Goal: Task Accomplishment & Management: Use online tool/utility

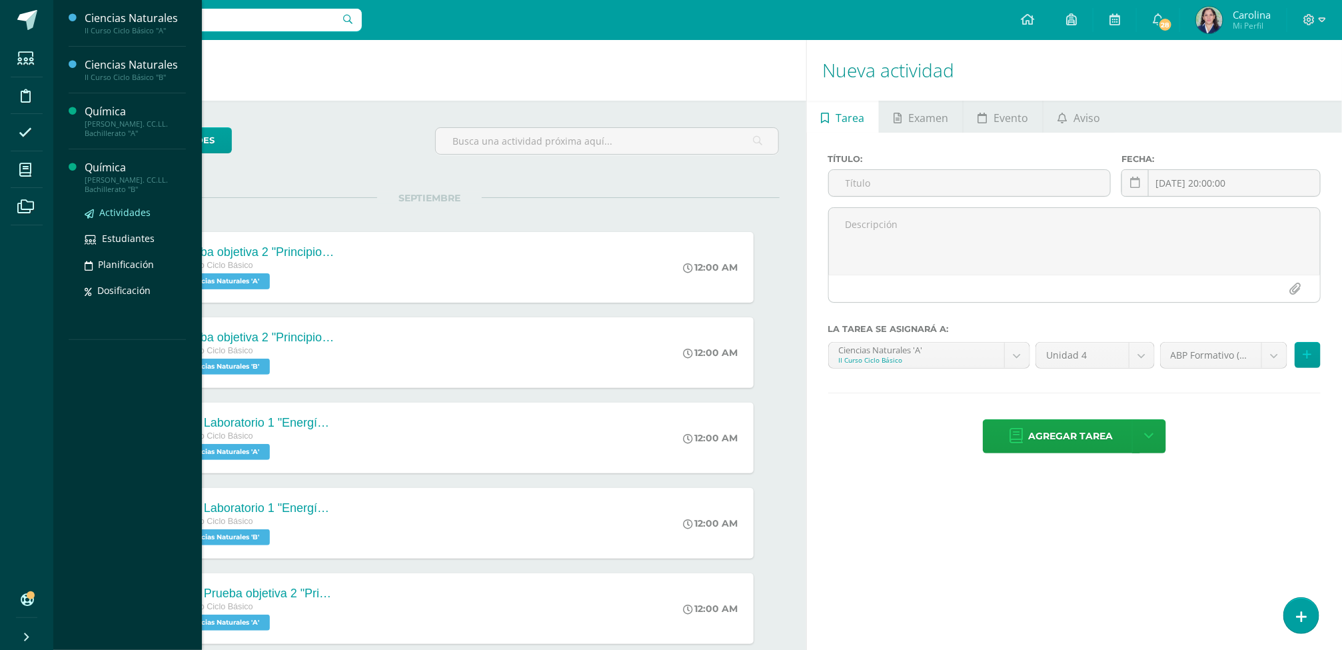
click at [127, 217] on span "Actividades" at bounding box center [124, 212] width 51 height 13
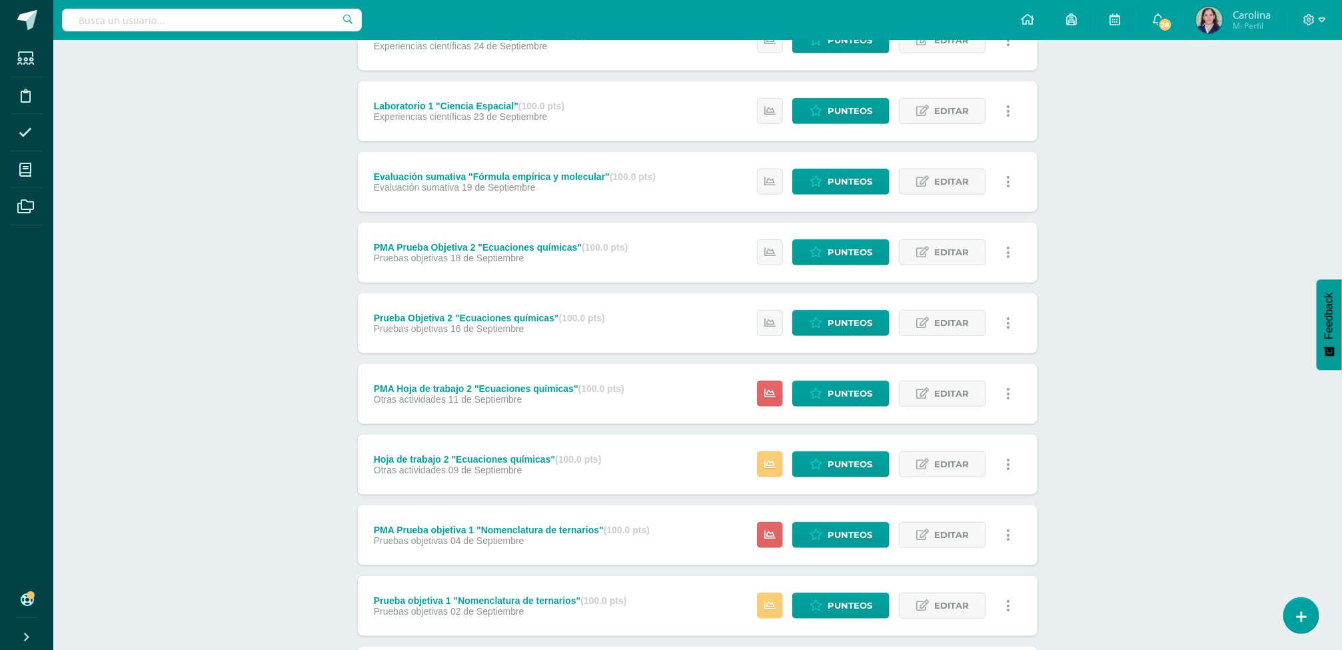
scroll to position [570, 0]
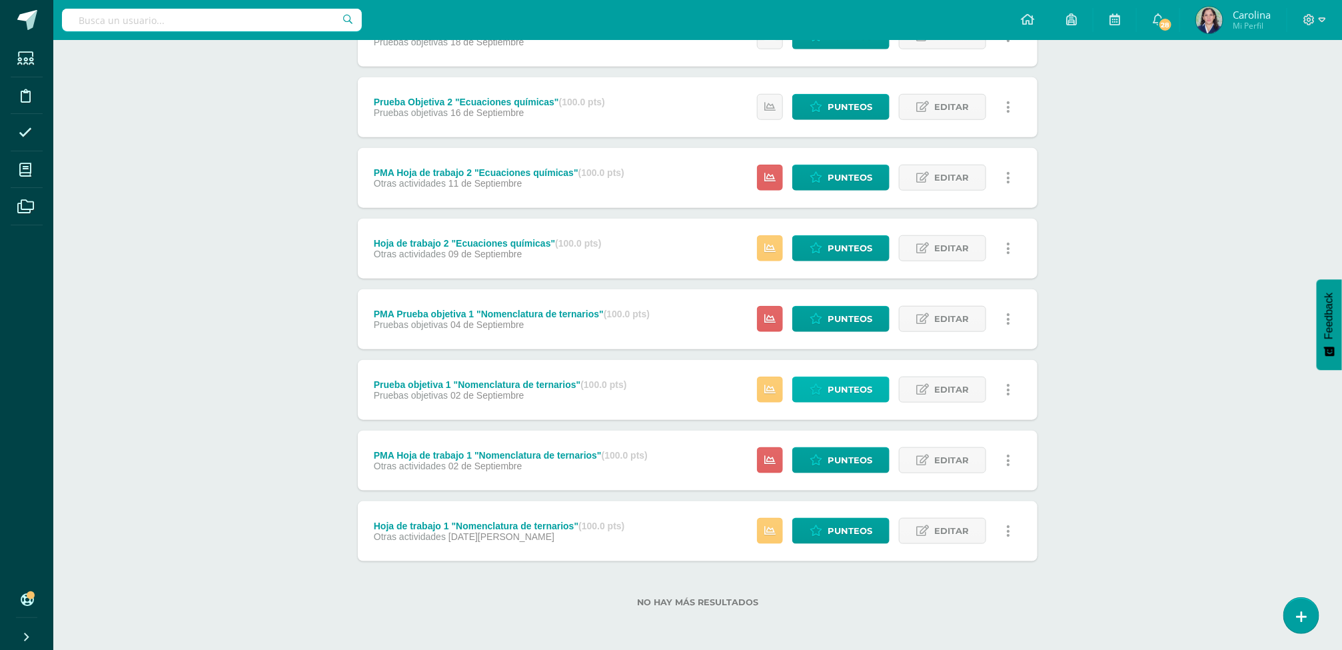
click at [844, 392] on span "Punteos" at bounding box center [850, 389] width 45 height 25
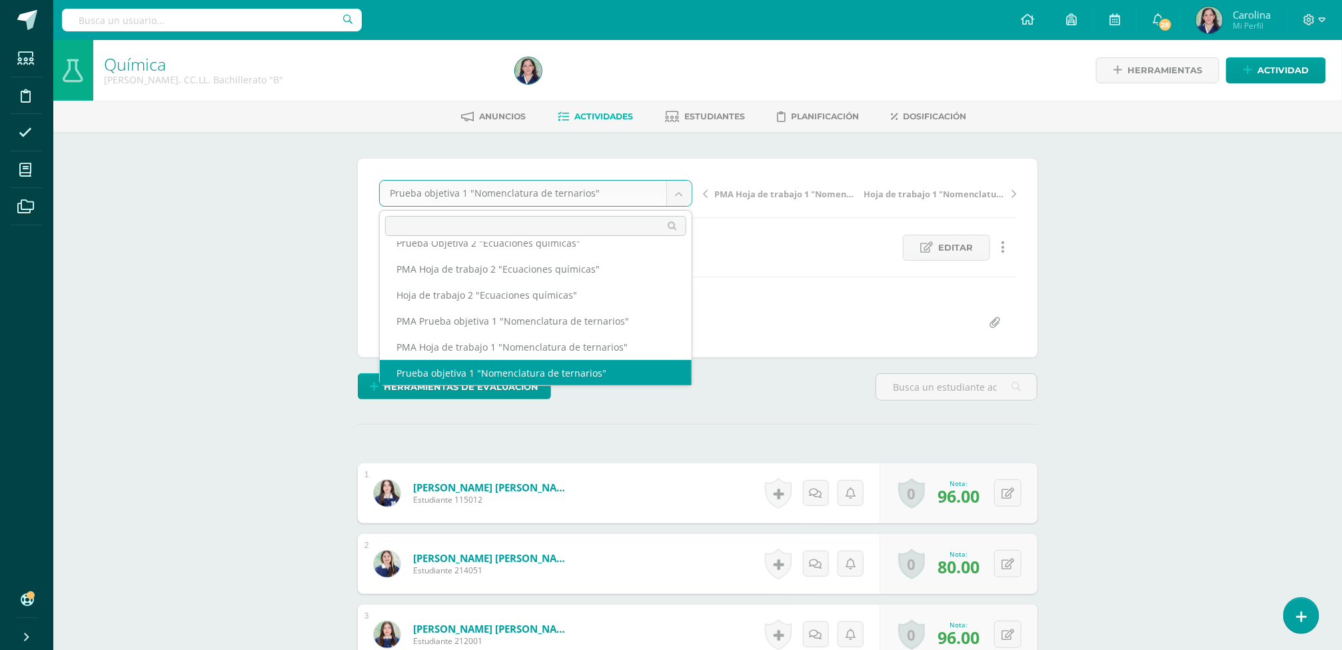
scroll to position [161, 0]
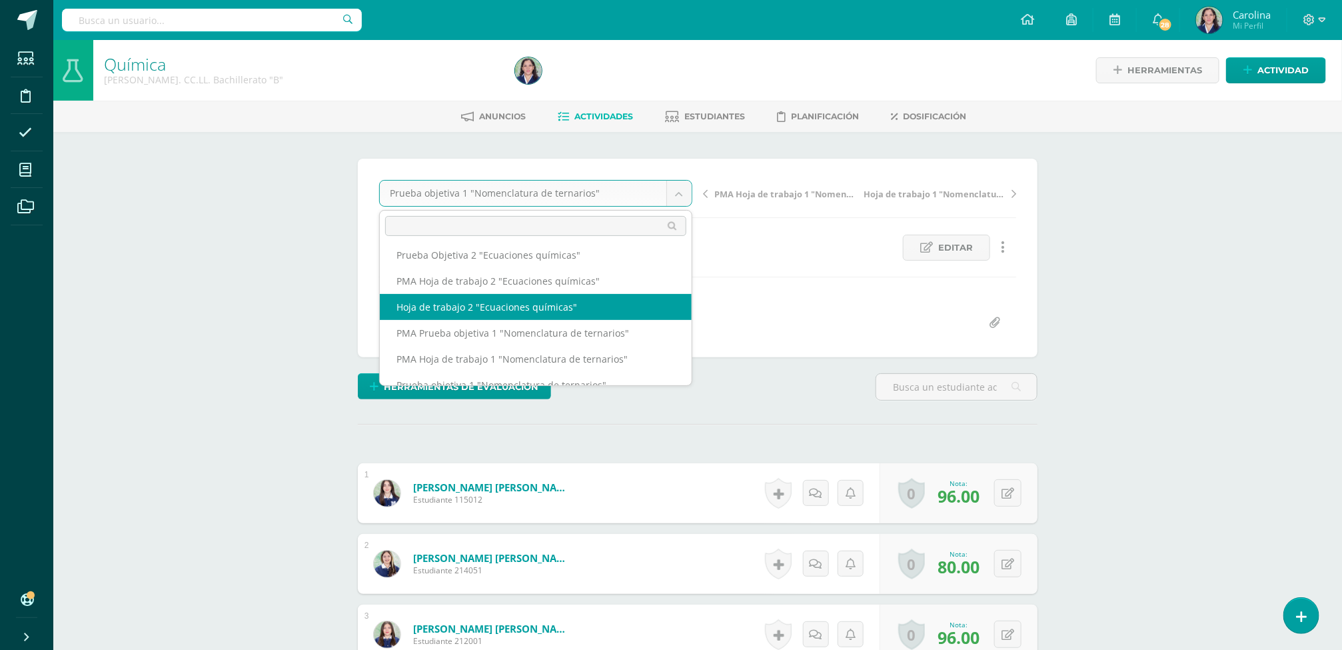
select select "/dashboard/teacher/grade-activity/260407/"
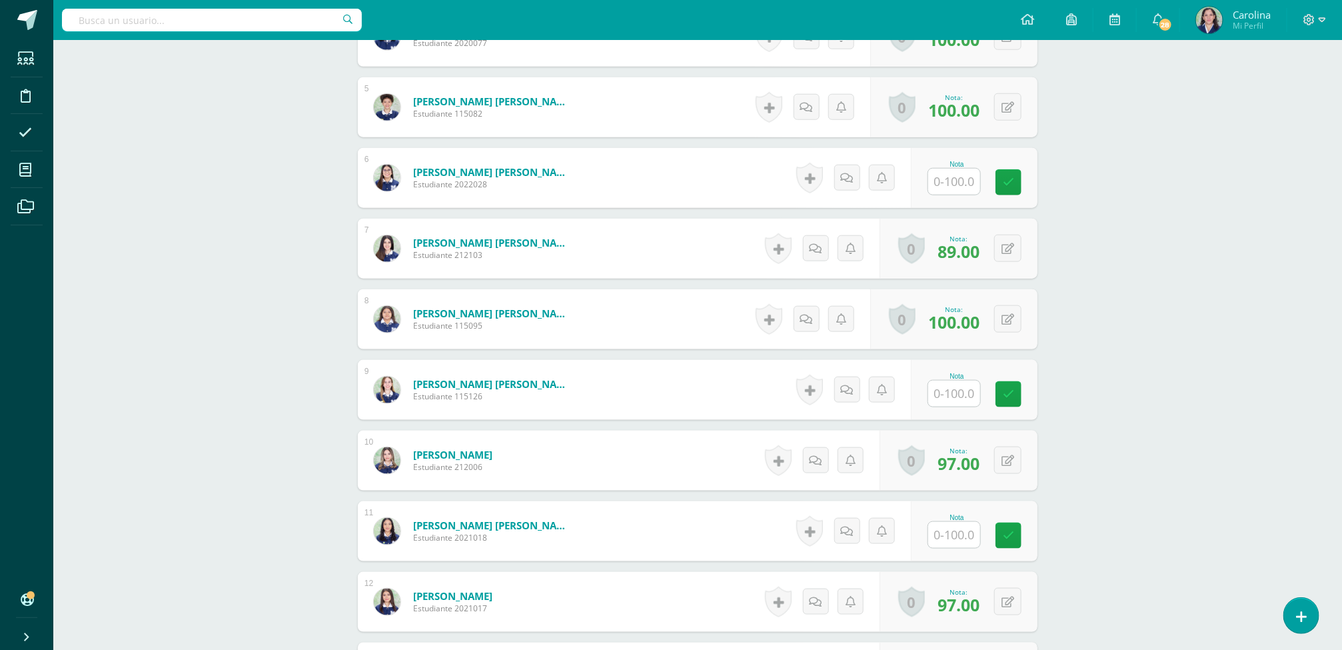
scroll to position [670, 0]
click at [958, 394] on input "text" at bounding box center [961, 392] width 53 height 27
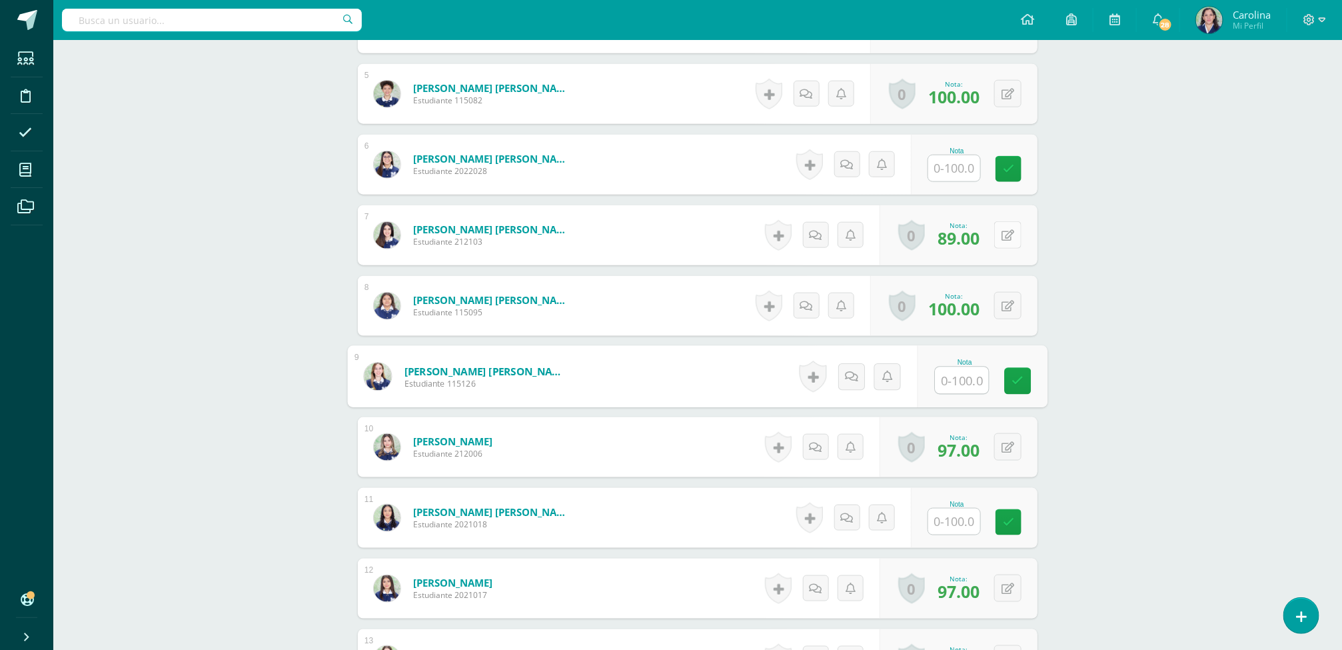
click at [1010, 241] on icon at bounding box center [1007, 235] width 13 height 11
type input "93"
click at [987, 242] on link at bounding box center [981, 240] width 27 height 27
click at [1184, 269] on div "Química [PERSON_NAME]. CC.LL. Bachillerato "B" Herramientas Detalle de asistenc…" at bounding box center [697, 241] width 1289 height 1766
click at [940, 182] on input "text" at bounding box center [961, 168] width 53 height 27
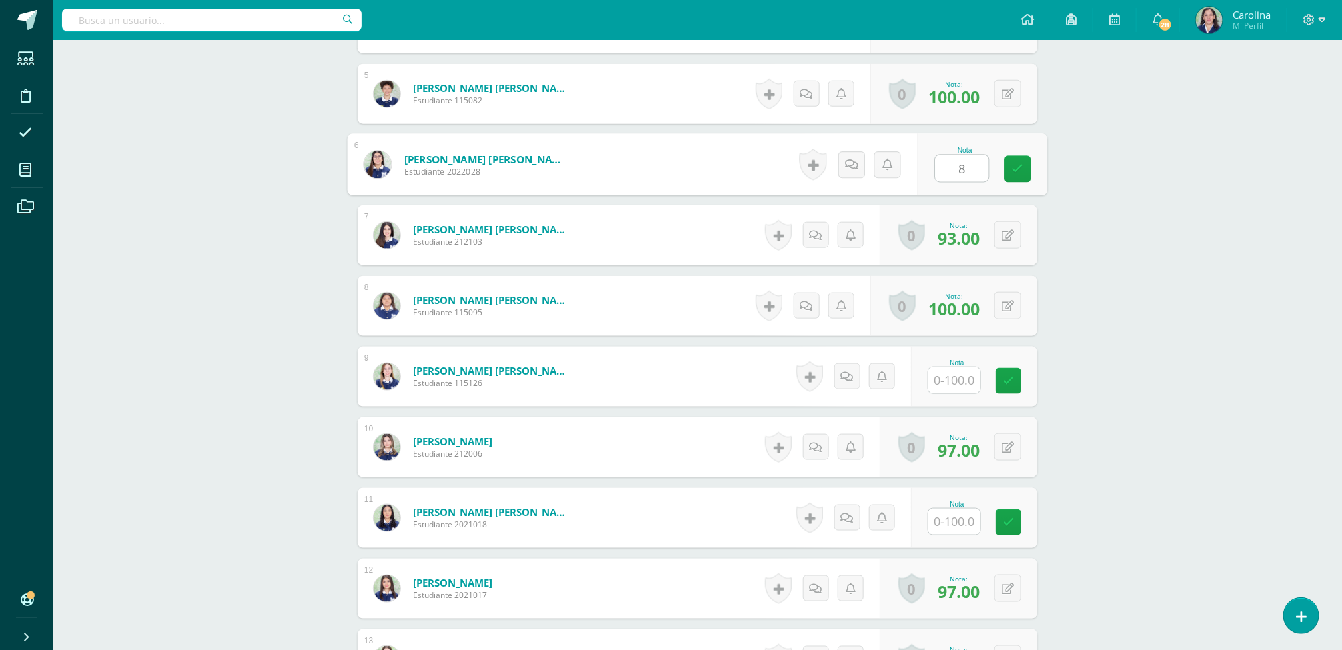
type input "87"
click at [1029, 175] on link at bounding box center [1018, 169] width 27 height 27
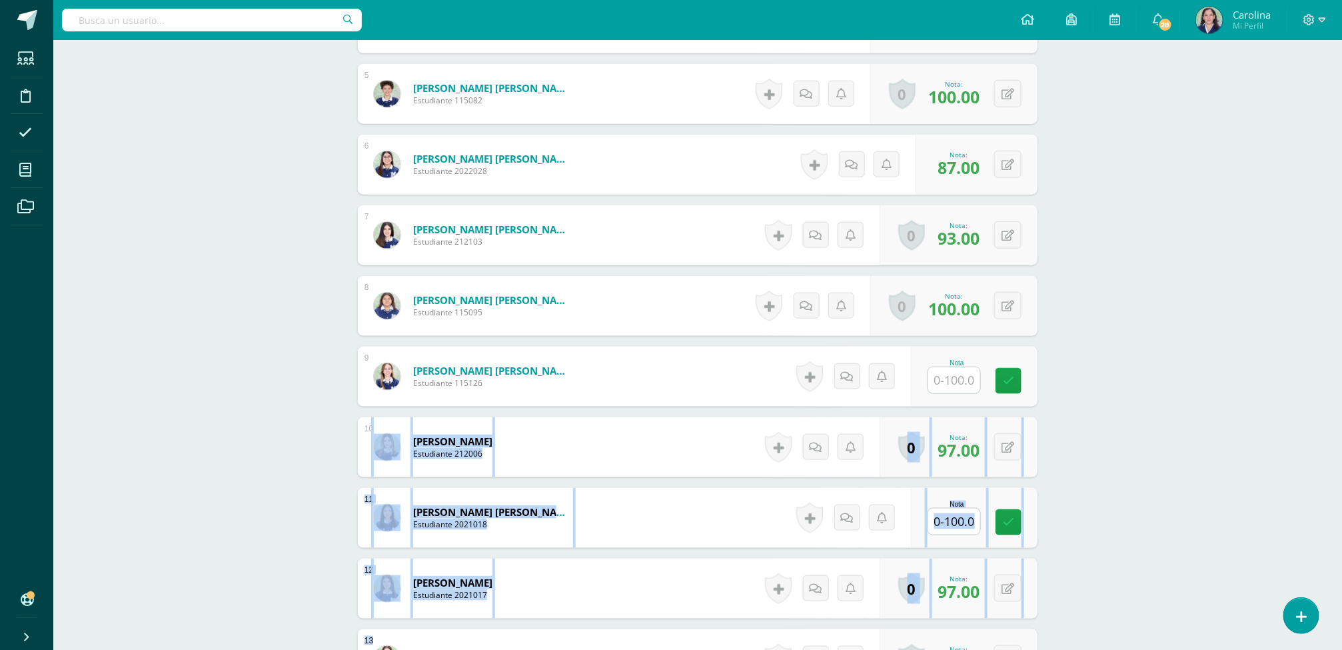
scroll to position [1161, 0]
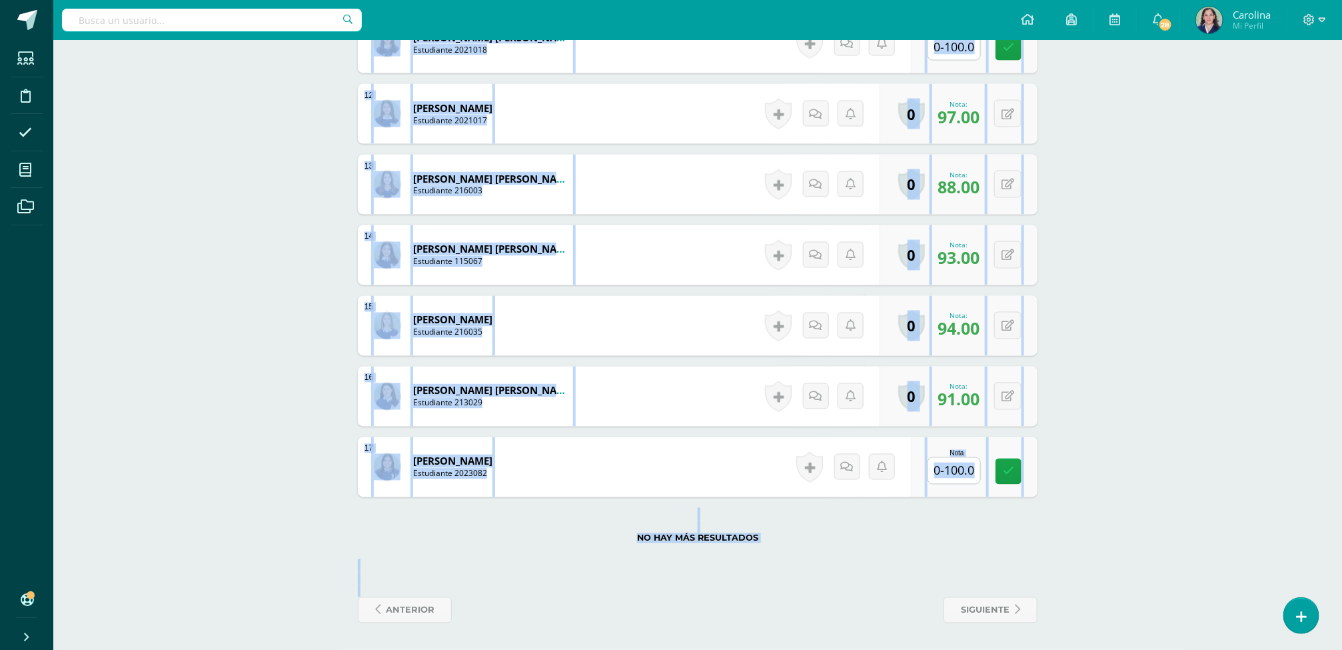
drag, startPoint x: 238, startPoint y: 478, endPoint x: 174, endPoint y: 604, distance: 141.2
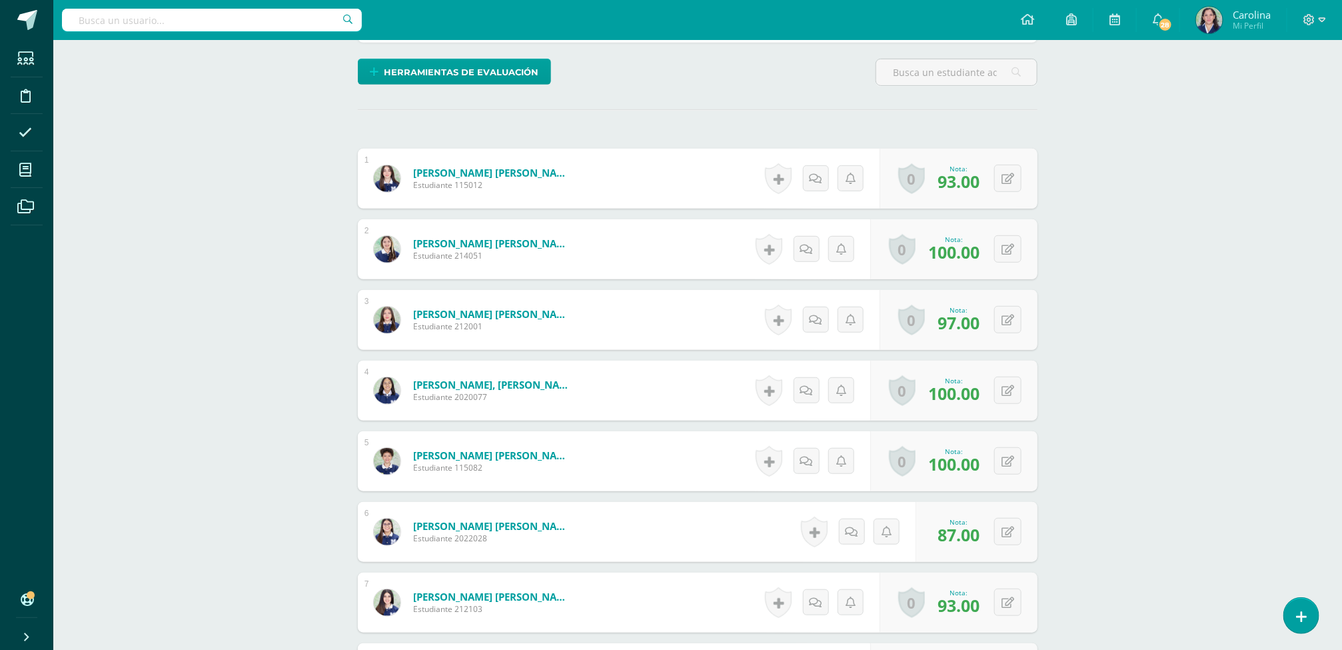
scroll to position [350, 0]
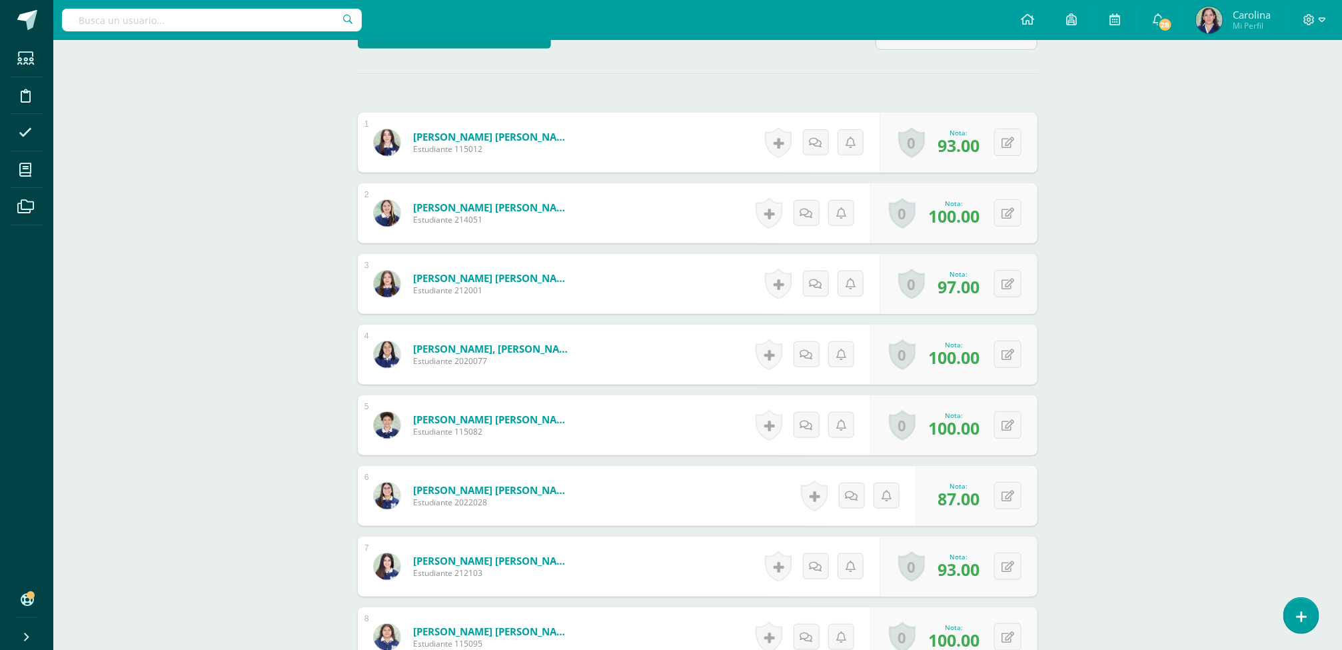
click at [1190, 170] on div "Química [PERSON_NAME]. CC.LL. Bachillerato "B" Herramientas Detalle de asistenc…" at bounding box center [697, 573] width 1289 height 1766
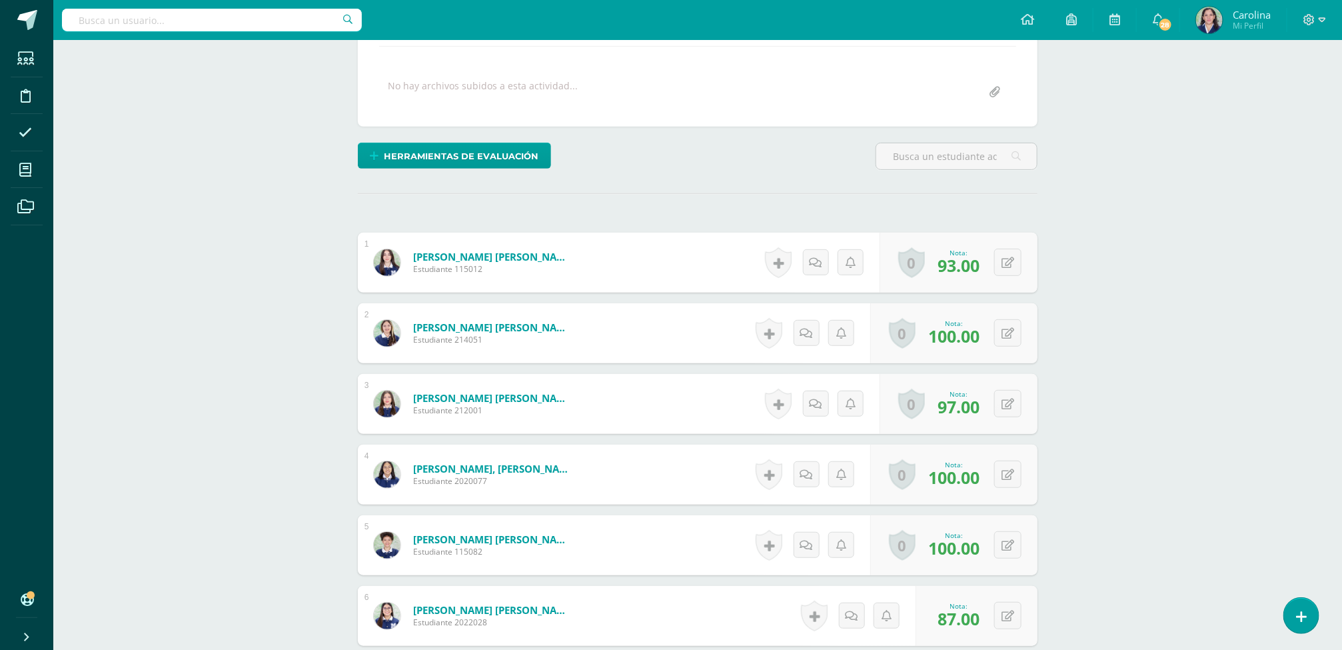
scroll to position [0, 0]
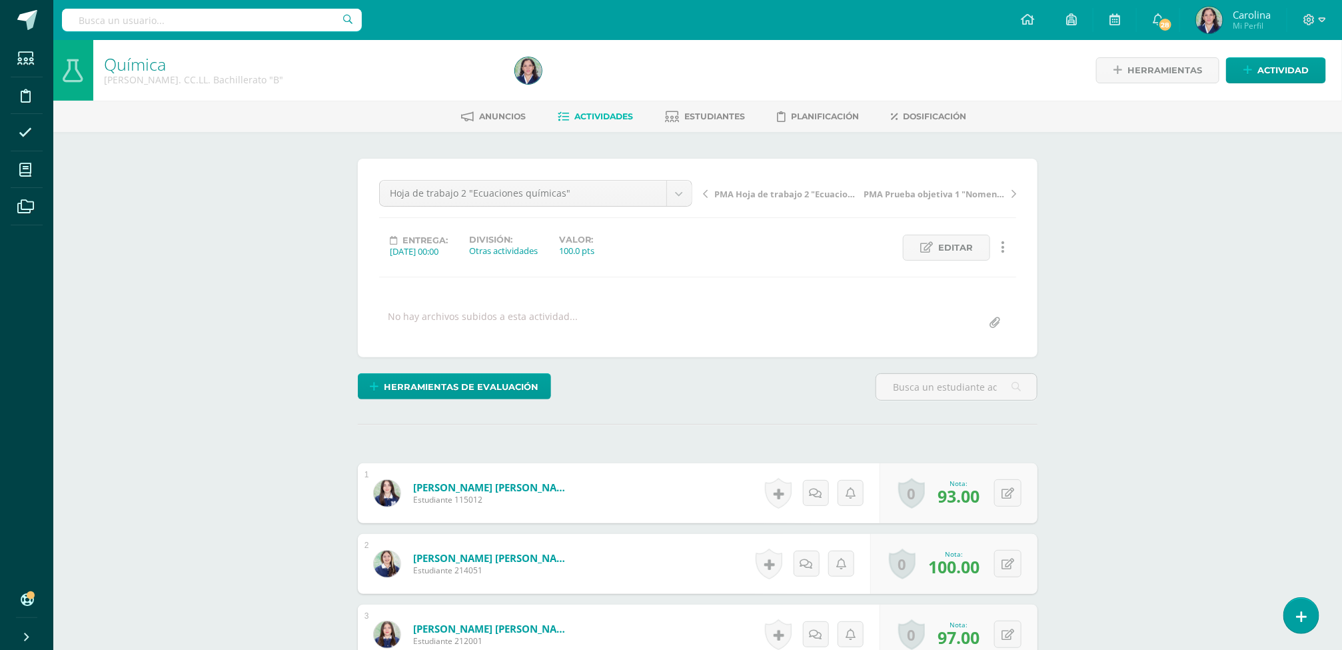
click at [586, 113] on span "Actividades" at bounding box center [603, 116] width 59 height 10
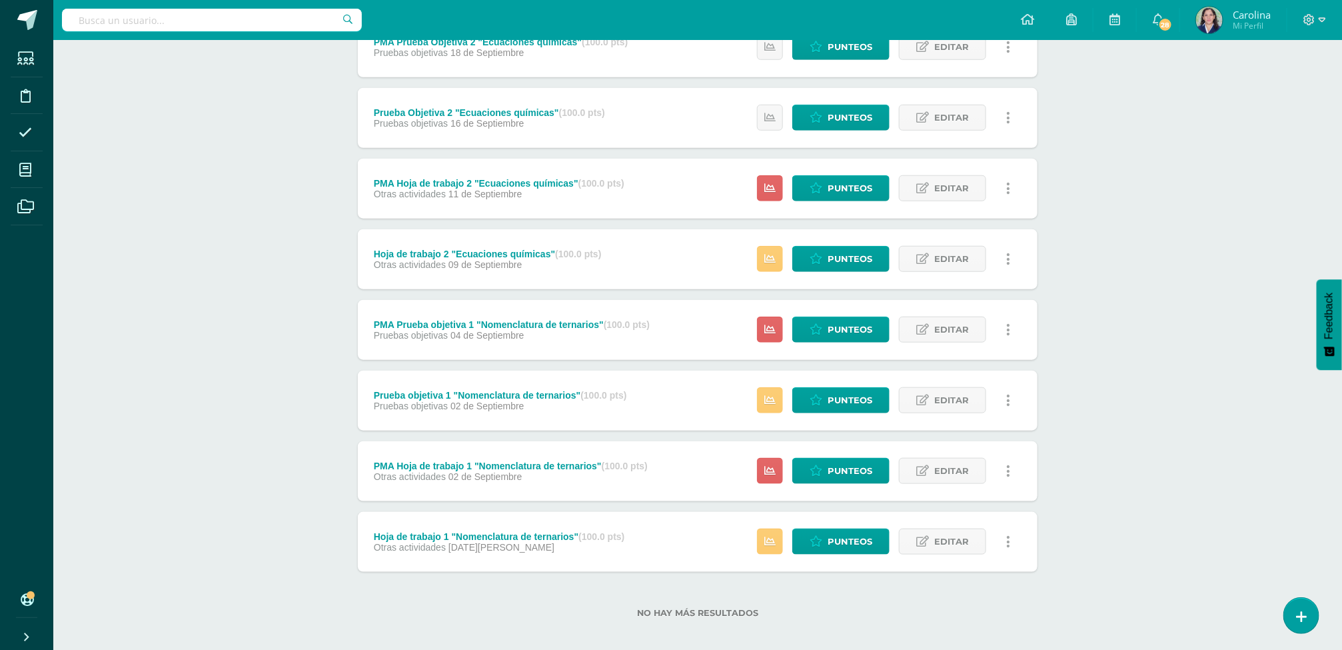
scroll to position [570, 0]
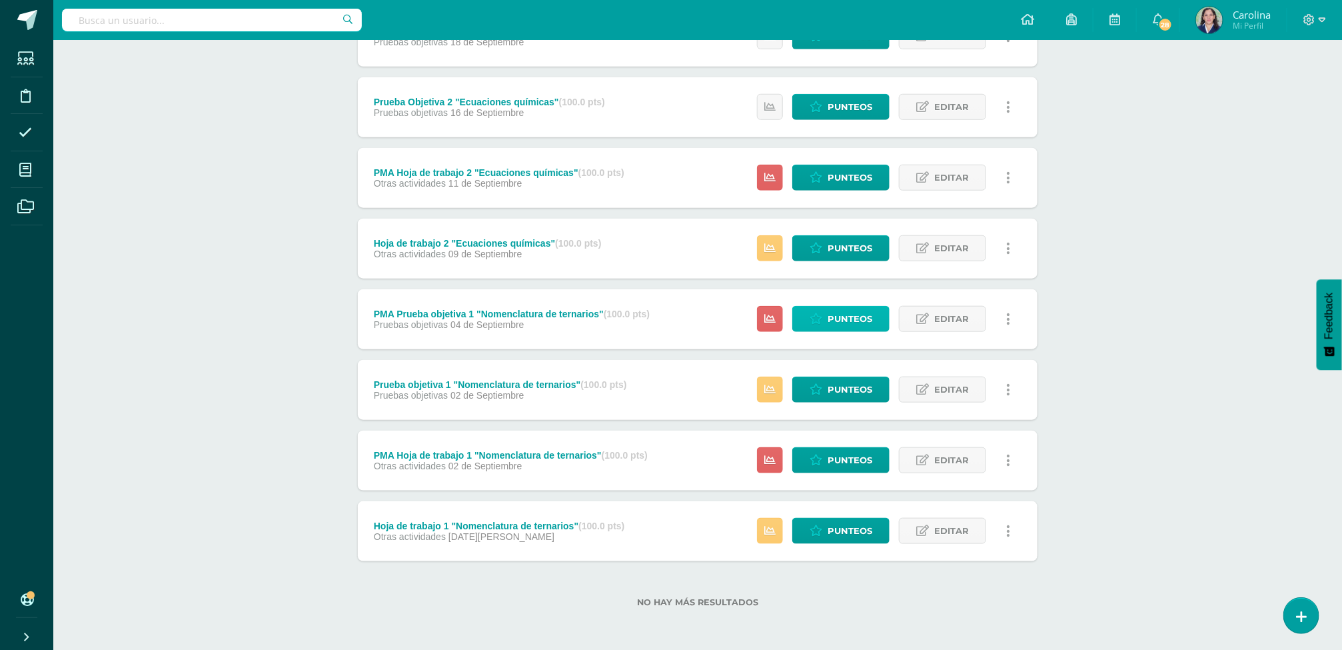
click at [846, 318] on span "Punteos" at bounding box center [850, 318] width 45 height 25
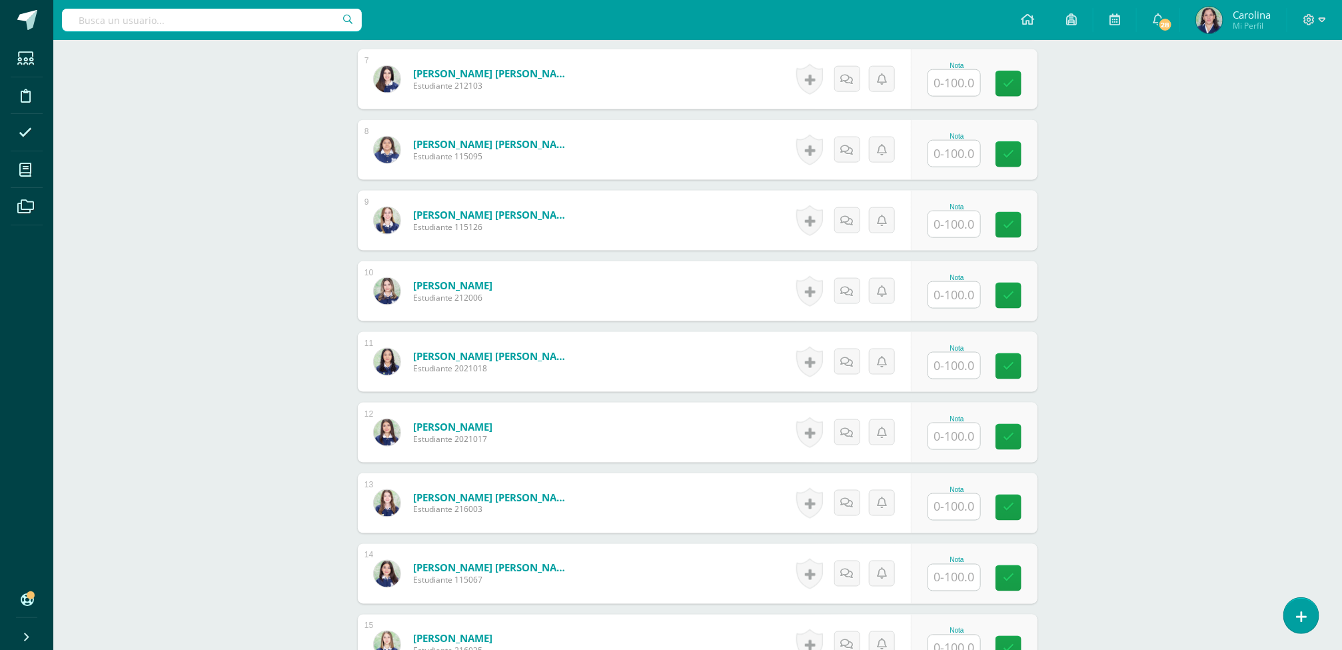
scroll to position [844, 0]
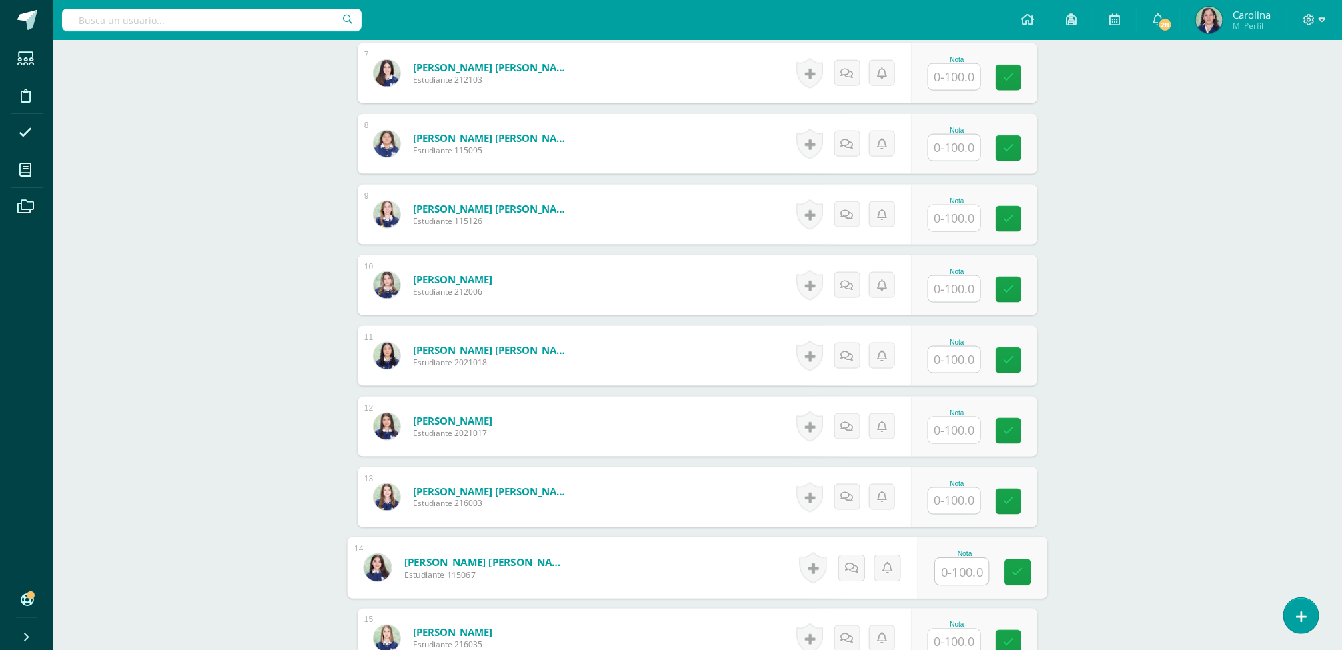
click at [954, 572] on input "text" at bounding box center [961, 571] width 53 height 27
type input "96"
click at [1022, 578] on icon at bounding box center [1018, 571] width 12 height 11
click at [1022, 578] on div "0 Logros Logros obtenidos Aún no hay logros agregados Nota: 96.00" at bounding box center [977, 568] width 122 height 60
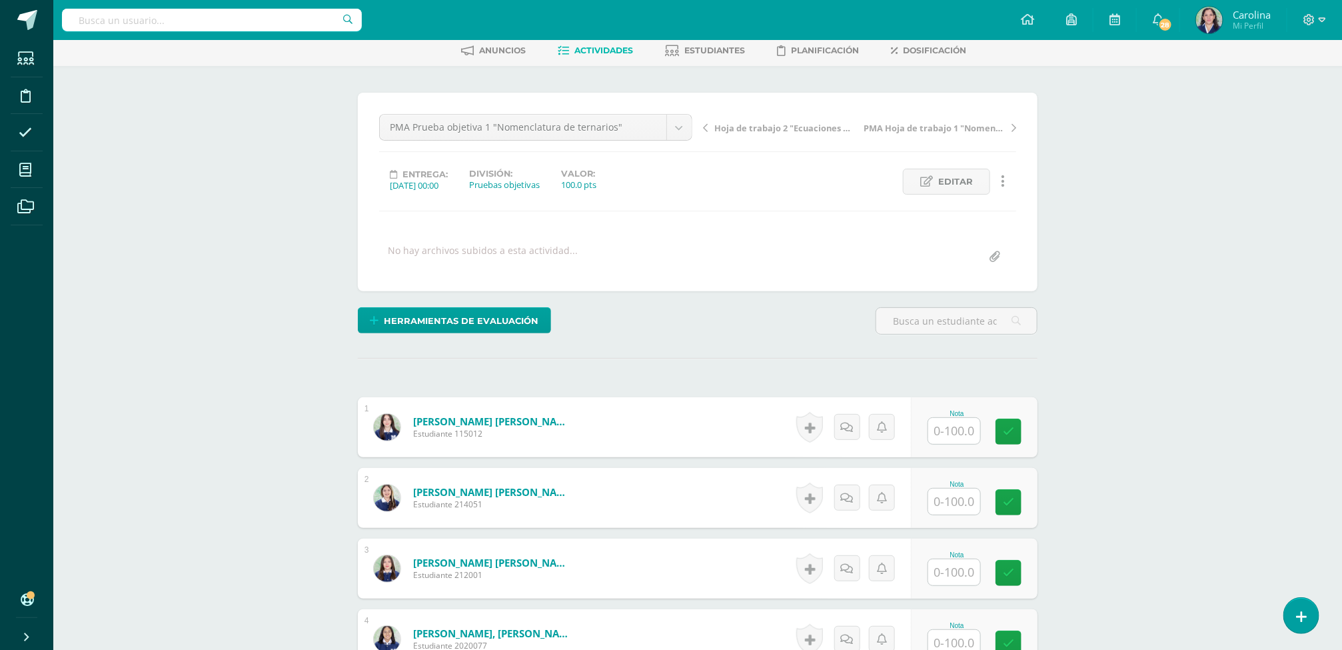
scroll to position [0, 0]
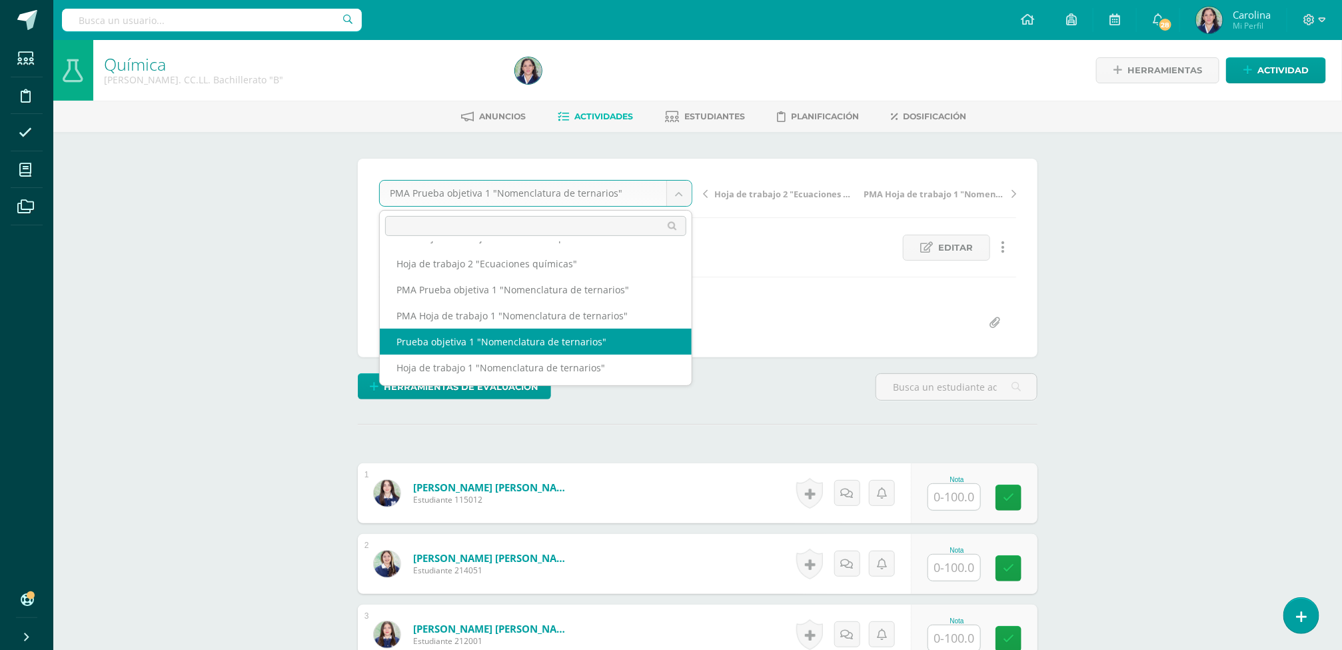
select select "/dashboard/teacher/grade-activity/260396/"
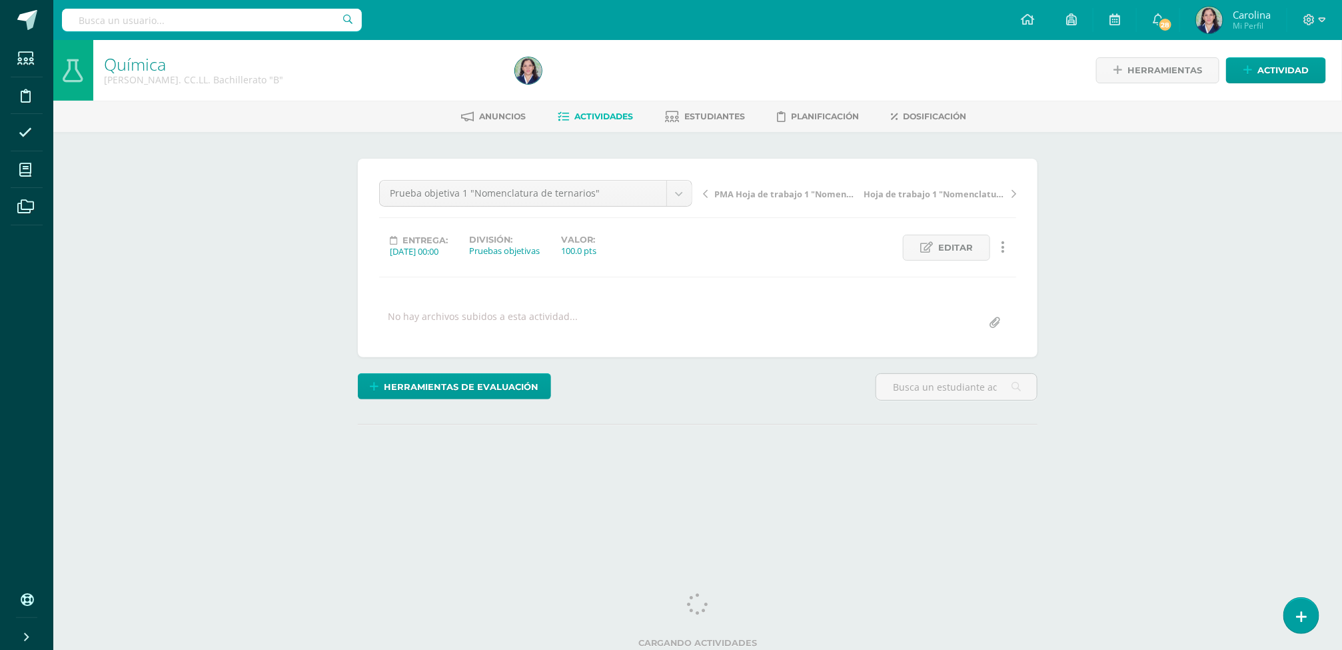
click at [1268, 237] on div "Química [PERSON_NAME]. CC.LL. Bachillerato "B" Herramientas Detalle de asistenc…" at bounding box center [697, 284] width 1289 height 488
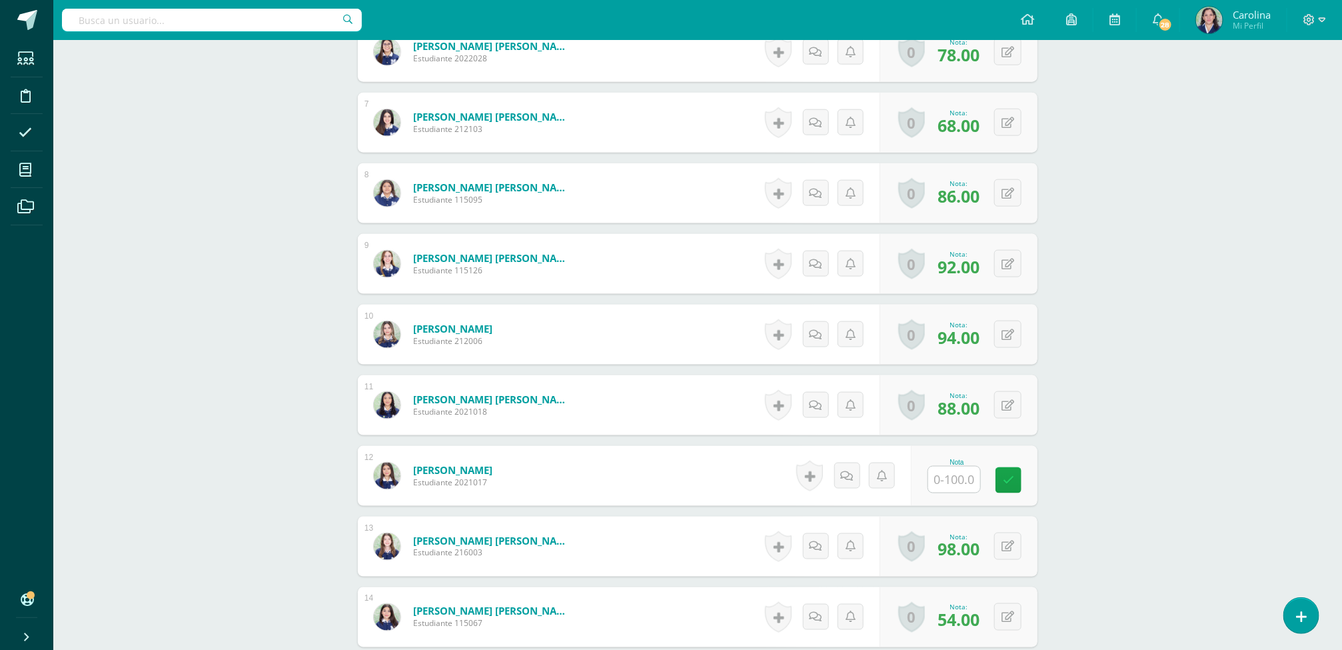
scroll to position [796, 0]
click at [958, 486] on input "text" at bounding box center [954, 478] width 52 height 26
type input "84"
click at [1012, 488] on link at bounding box center [1018, 479] width 27 height 27
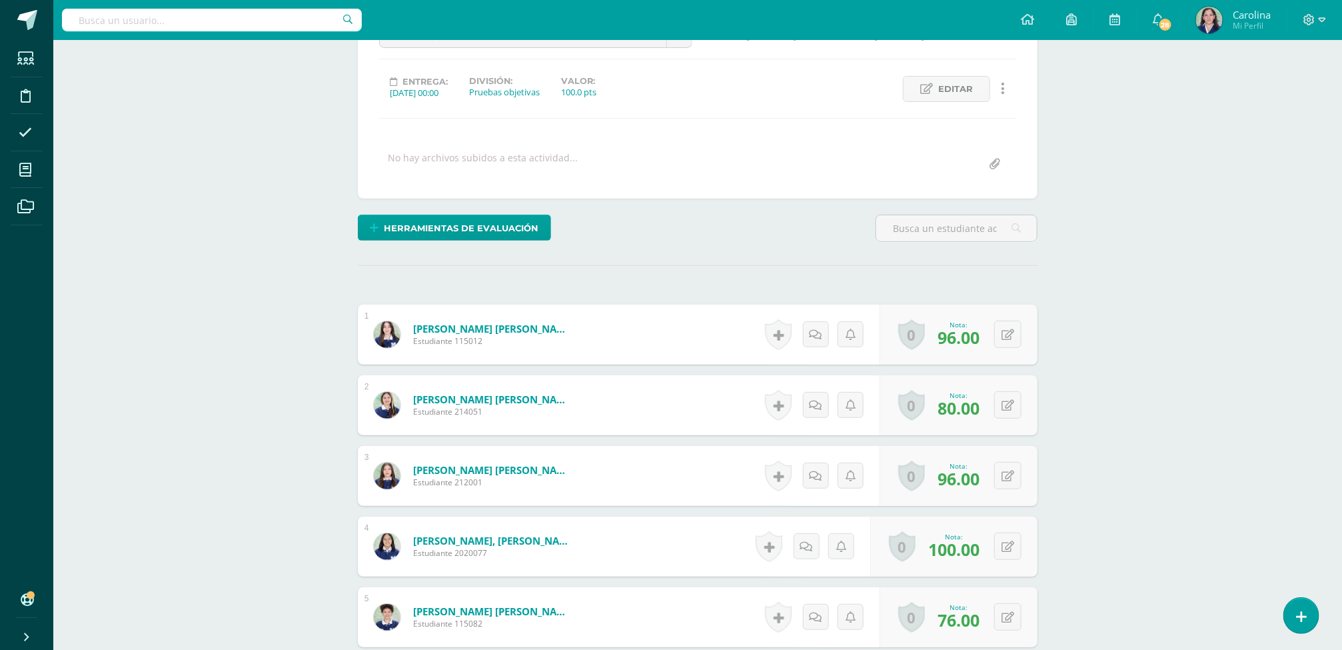
scroll to position [0, 0]
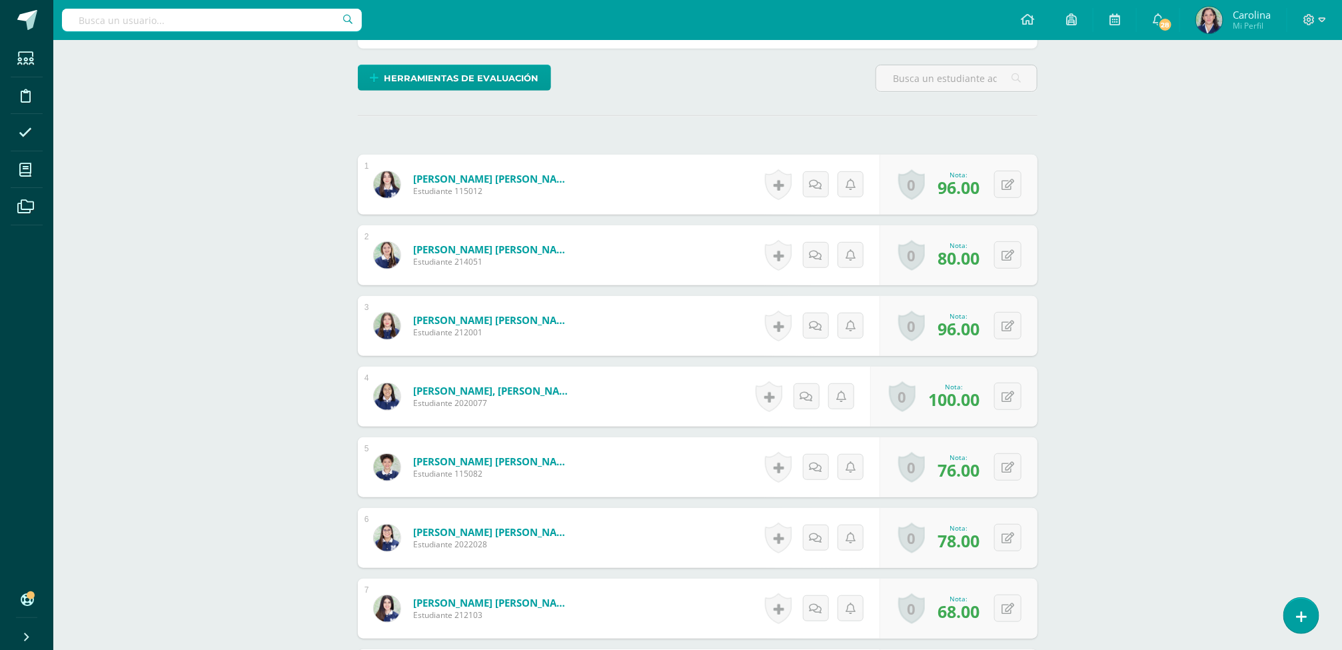
scroll to position [150, 0]
